Goal: Information Seeking & Learning: Stay updated

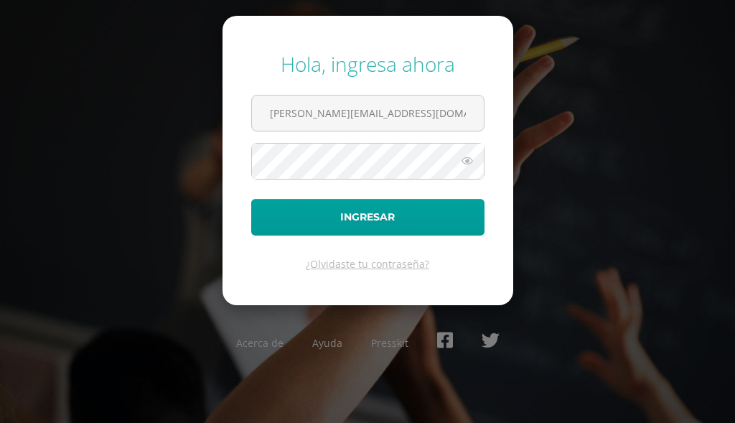
click at [297, 215] on button "Ingresar" at bounding box center [367, 217] width 233 height 37
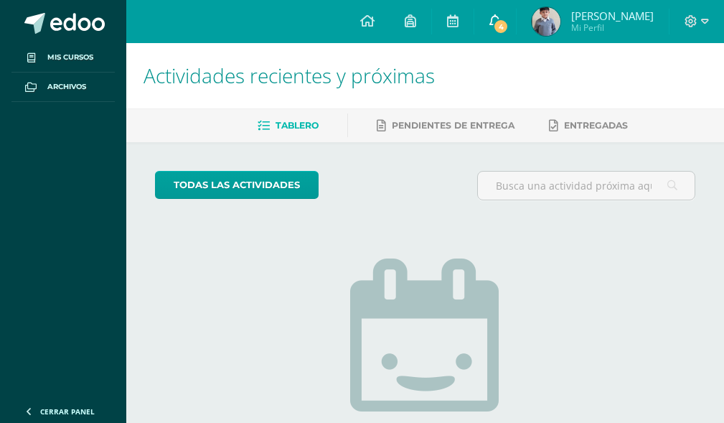
click at [509, 29] on span "4" at bounding box center [501, 27] width 16 height 16
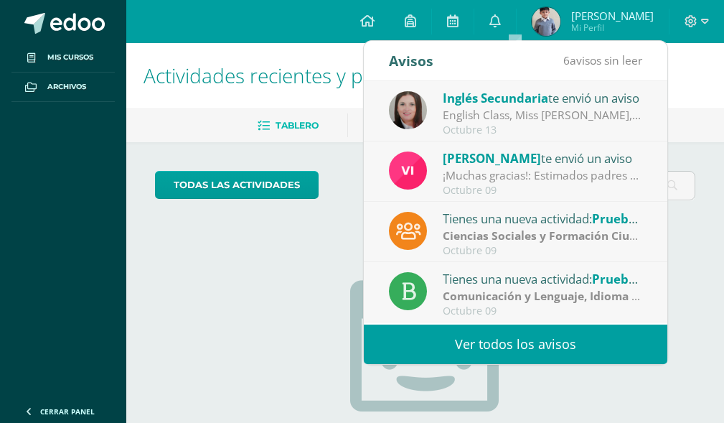
click at [452, 341] on link "Ver todos los avisos" at bounding box center [516, 343] width 304 height 39
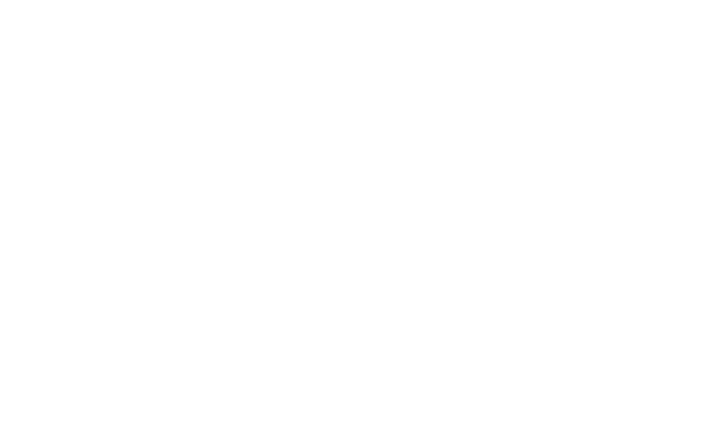
click at [0, 0] on html at bounding box center [0, 0] width 0 height 0
click at [0, 0] on p "Ciencias Sociales y Formación Ciudadana e Interculturalidad Primero Básico 'D'" at bounding box center [0, 0] width 0 height 0
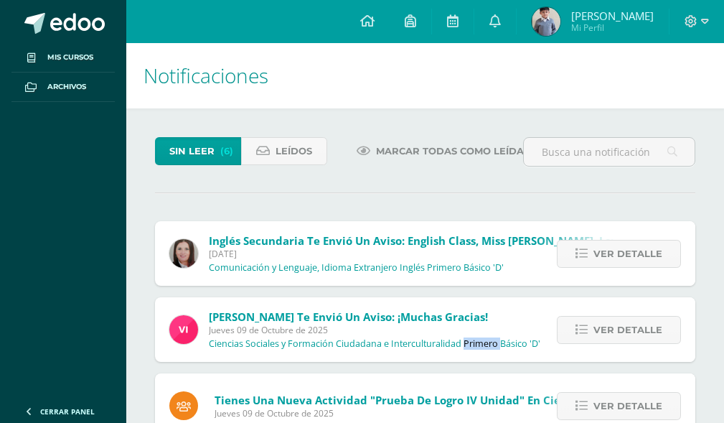
click at [483, 347] on p "Ciencias Sociales y Formación Ciudadana e Interculturalidad Primero Básico 'D'" at bounding box center [375, 343] width 332 height 11
click at [580, 250] on icon at bounding box center [581, 254] width 12 height 12
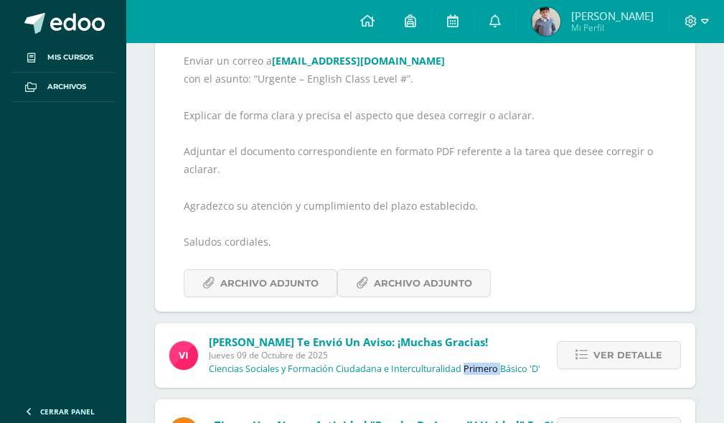
scroll to position [431, 0]
click at [276, 284] on span "Archivo Adjunto" at bounding box center [269, 282] width 98 height 27
click at [406, 281] on span "Archivo Adjunto" at bounding box center [423, 282] width 98 height 27
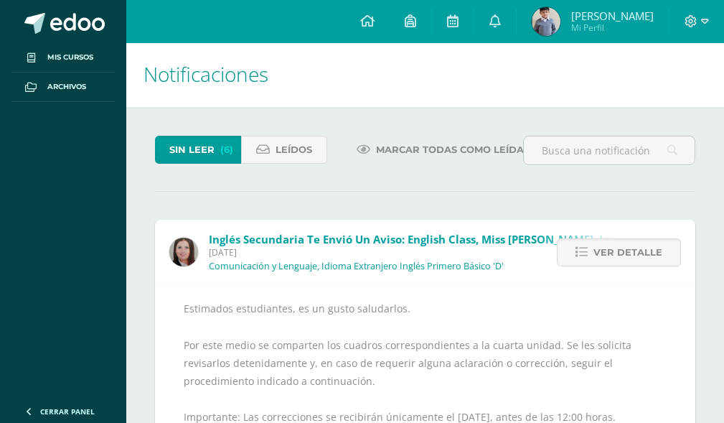
scroll to position [0, 0]
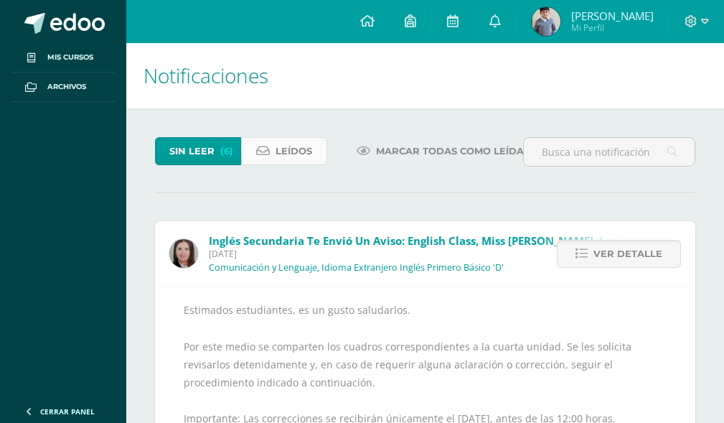
click at [277, 155] on span "Leídos" at bounding box center [294, 151] width 37 height 27
click at [279, 152] on span "Leídos" at bounding box center [294, 151] width 37 height 27
click at [284, 155] on span "Leídos" at bounding box center [294, 151] width 37 height 27
click at [225, 149] on span "(6)" at bounding box center [226, 151] width 13 height 27
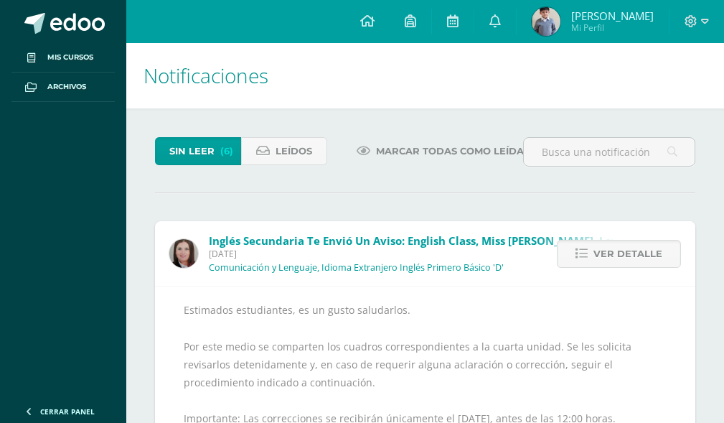
click at [446, 151] on span "Marcar todas como leídas" at bounding box center [453, 151] width 154 height 27
click at [391, 248] on span "Inglés Secundaria te envió un aviso: English Class, Miss Karen Mejía, Level 1 a…" at bounding box center [491, 253] width 565 height 40
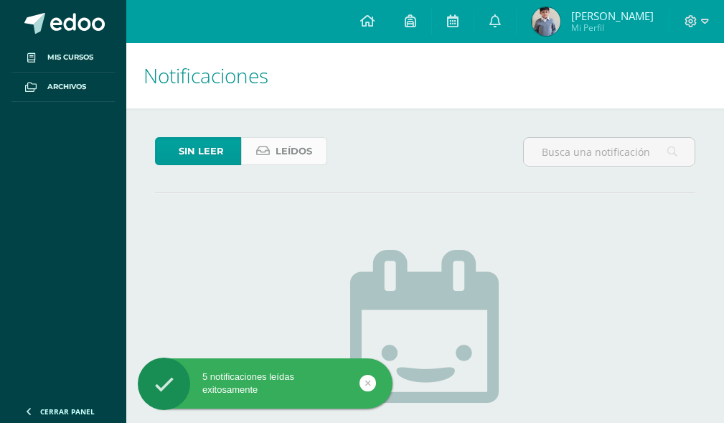
click at [296, 149] on span "Leídos" at bounding box center [294, 151] width 37 height 27
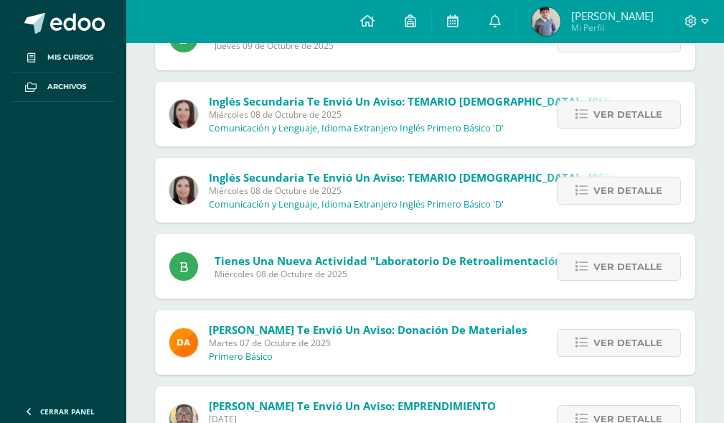
scroll to position [574, 0]
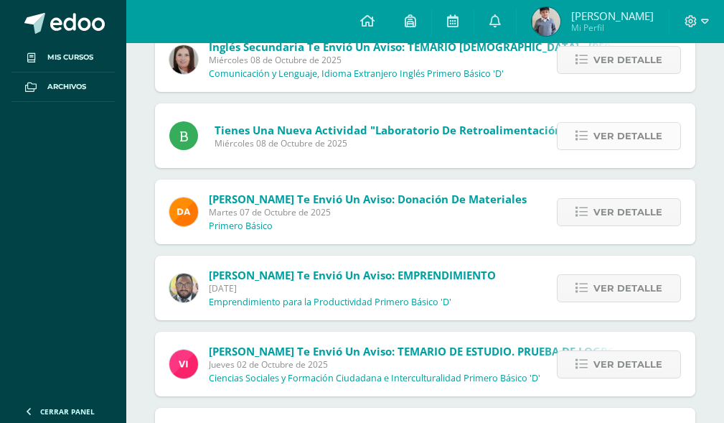
click at [583, 132] on icon at bounding box center [581, 136] width 12 height 12
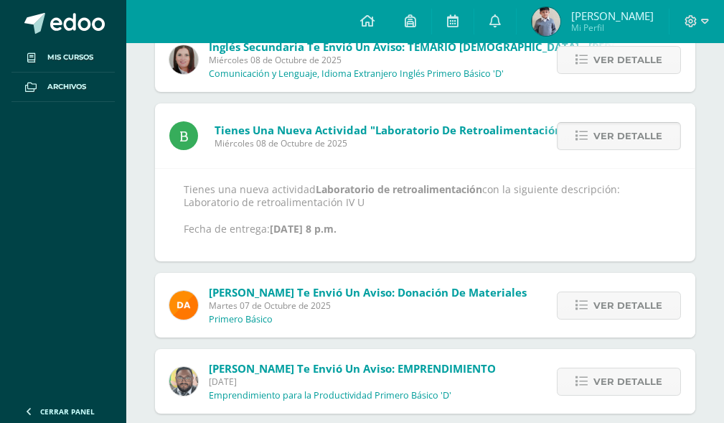
click at [586, 134] on icon at bounding box center [581, 136] width 12 height 12
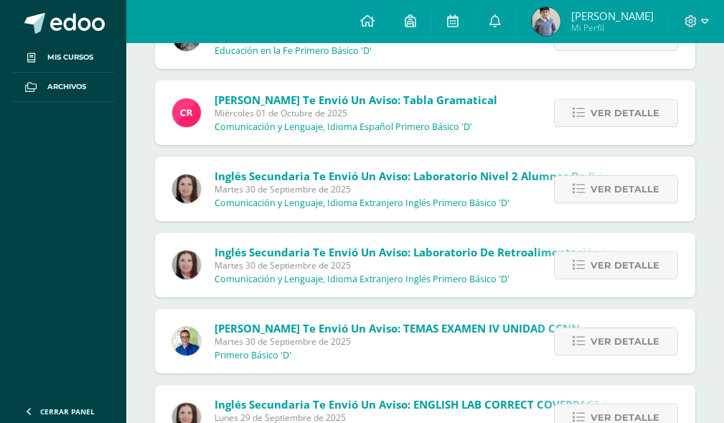
scroll to position [1076, 0]
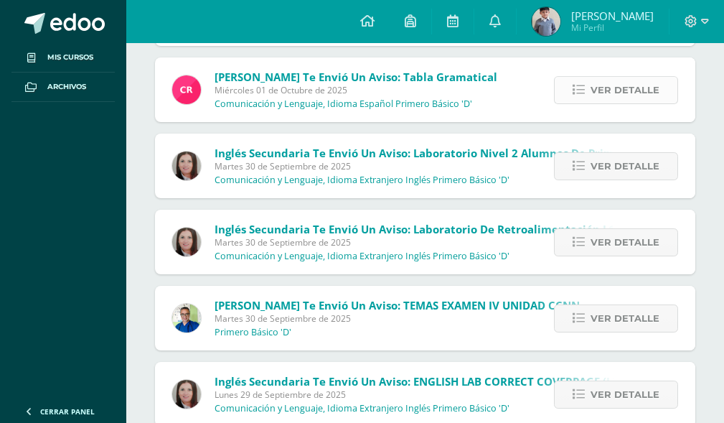
click at [573, 94] on link "Ver detalle" at bounding box center [616, 90] width 124 height 28
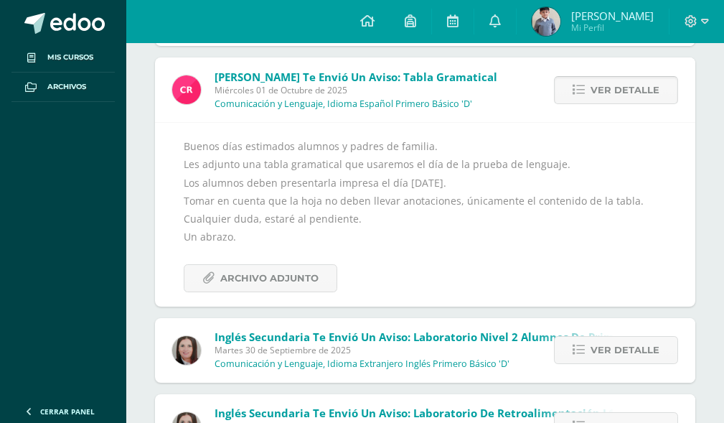
click at [572, 88] on link "Ver detalle" at bounding box center [616, 90] width 124 height 28
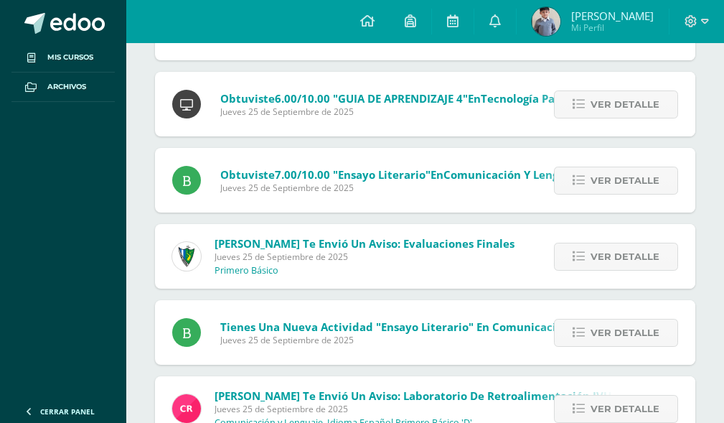
scroll to position [3199, 0]
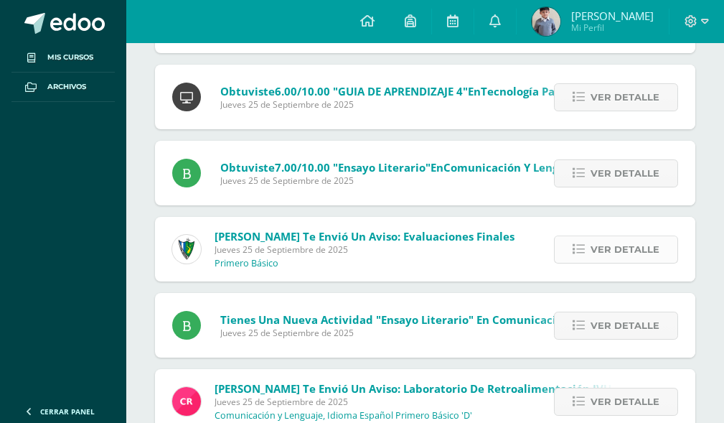
click at [583, 249] on icon at bounding box center [579, 249] width 12 height 12
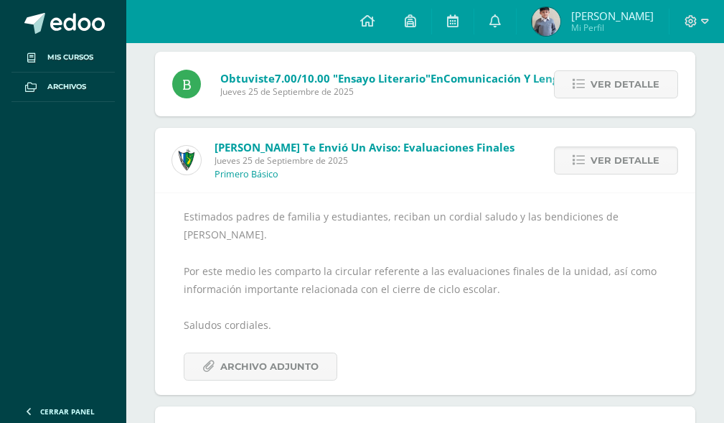
scroll to position [3414, 0]
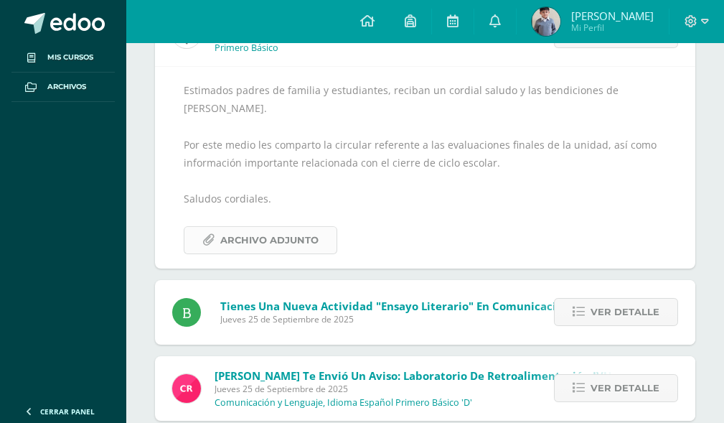
click at [289, 244] on span "Archivo Adjunto" at bounding box center [269, 240] width 98 height 27
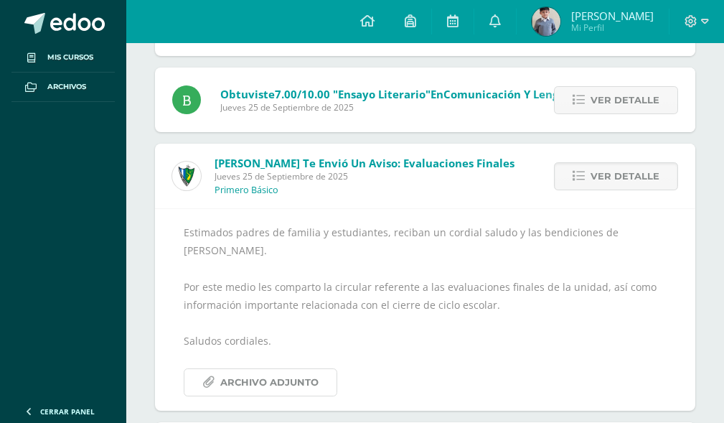
scroll to position [2912, 0]
